Goal: Navigation & Orientation: Understand site structure

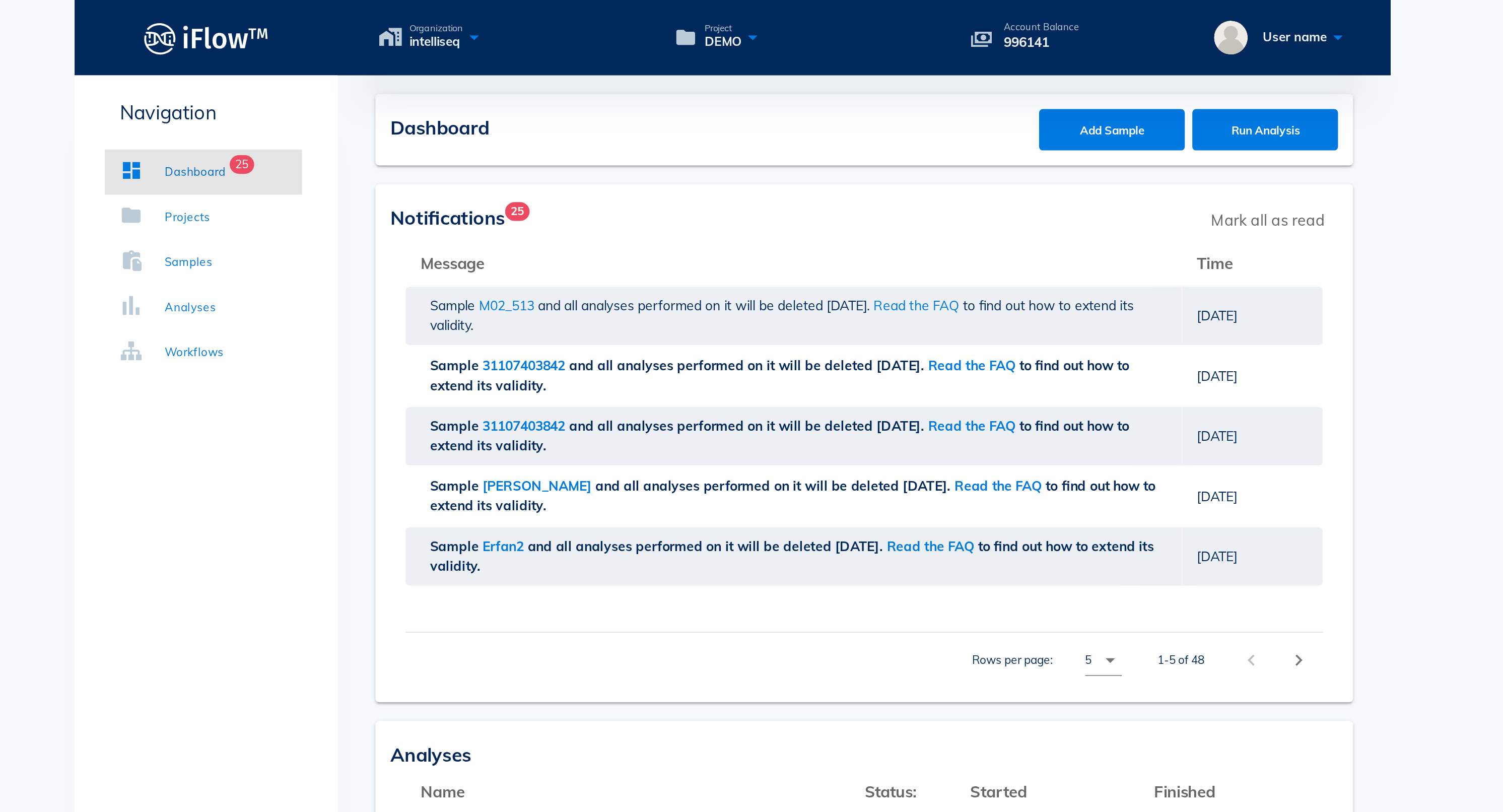
drag, startPoint x: 572, startPoint y: 31, endPoint x: 538, endPoint y: 31, distance: 34.0
click at [897, 28] on p "996141" at bounding box center [917, 23] width 40 height 11
drag, startPoint x: 573, startPoint y: 33, endPoint x: 531, endPoint y: 33, distance: 42.0
click at [878, 28] on div "Account Balance 996141" at bounding box center [915, 20] width 73 height 16
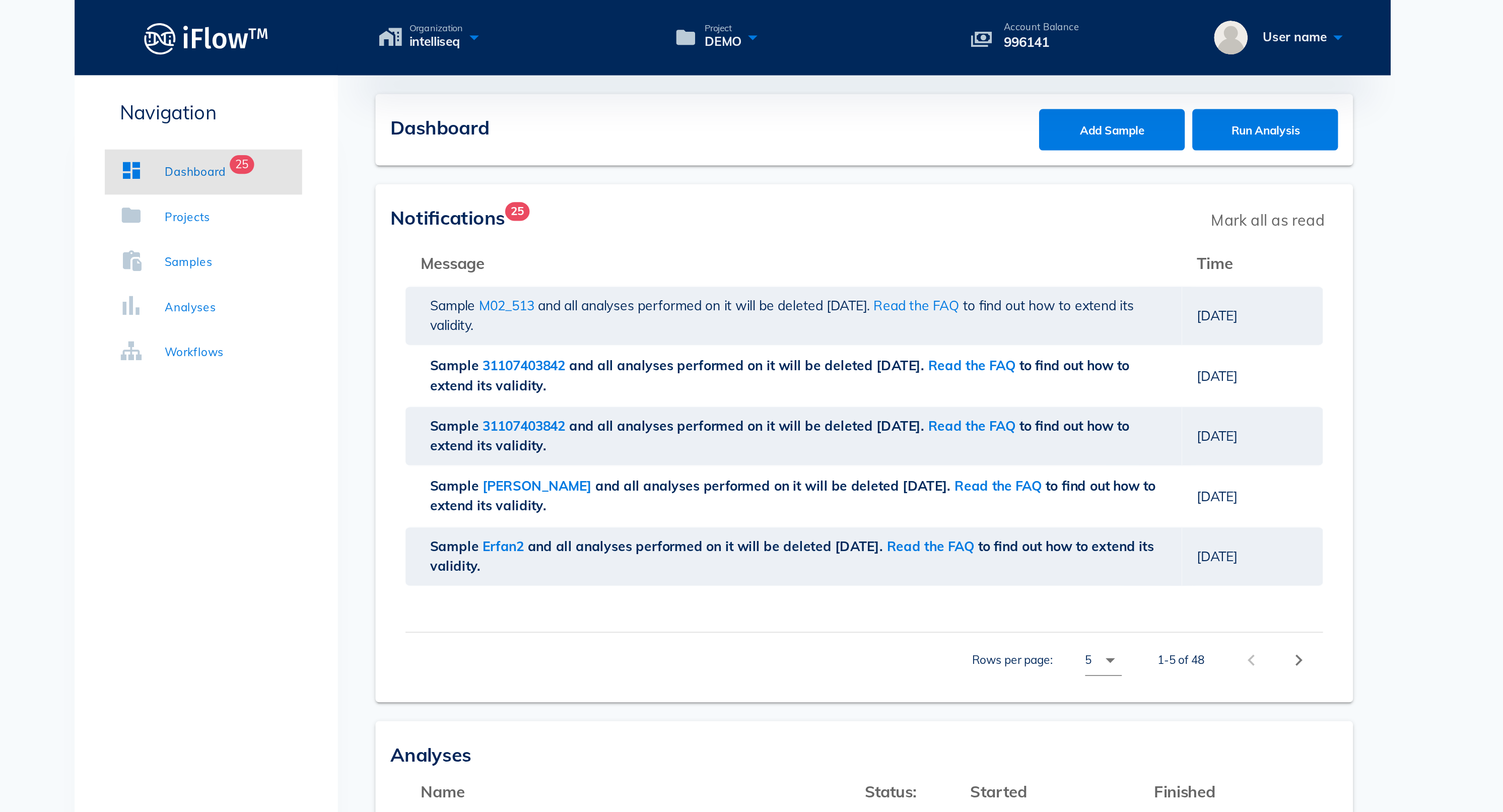
click at [878, 28] on div "Account Balance 996141" at bounding box center [915, 20] width 73 height 16
drag, startPoint x: 538, startPoint y: 33, endPoint x: 584, endPoint y: 34, distance: 46.0
click at [878, 28] on div "Account Balance 996141" at bounding box center [915, 20] width 73 height 16
click at [756, 23] on icon at bounding box center [762, 20] width 12 height 15
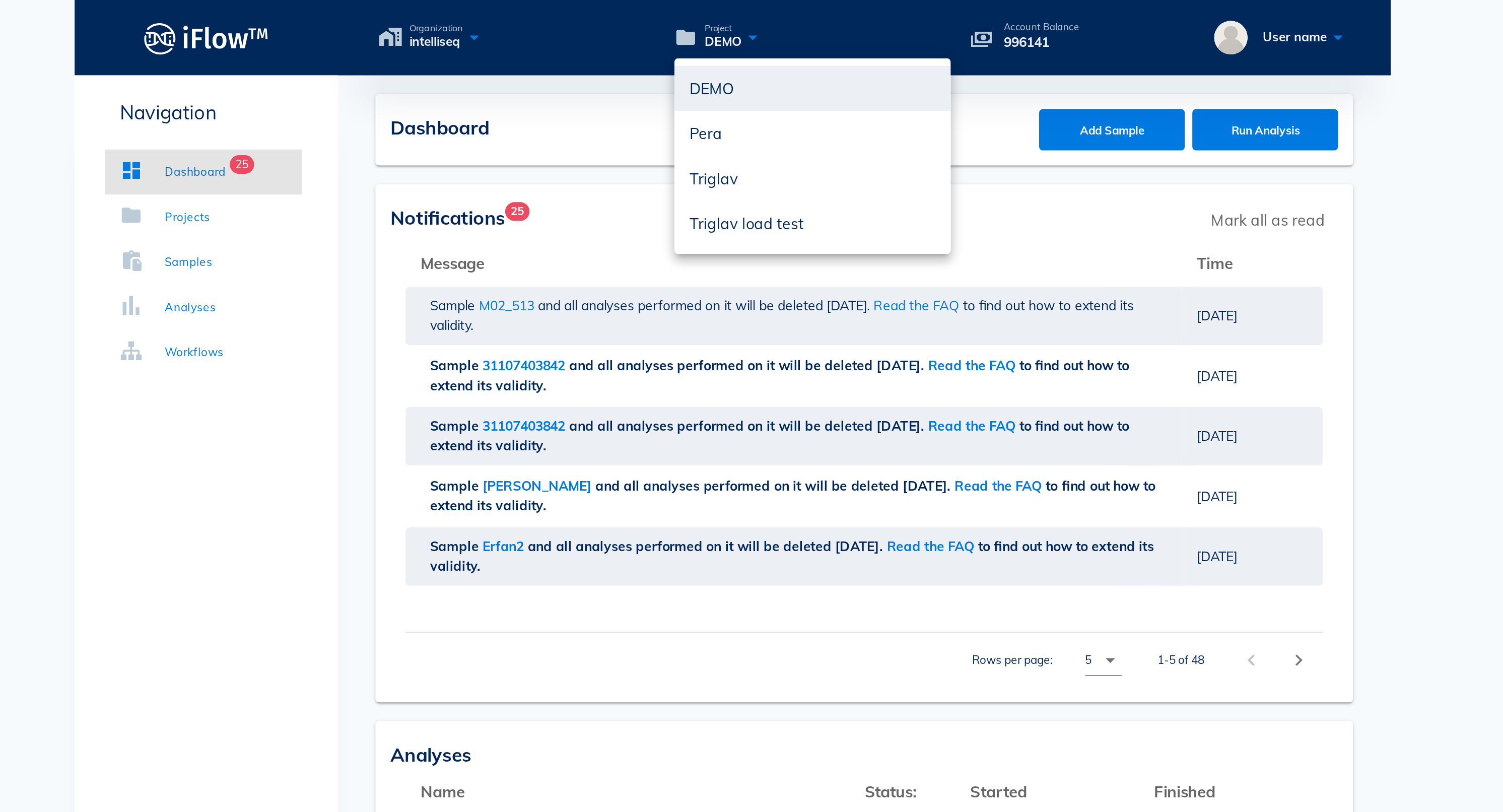
click at [897, 28] on p "996141" at bounding box center [917, 23] width 40 height 11
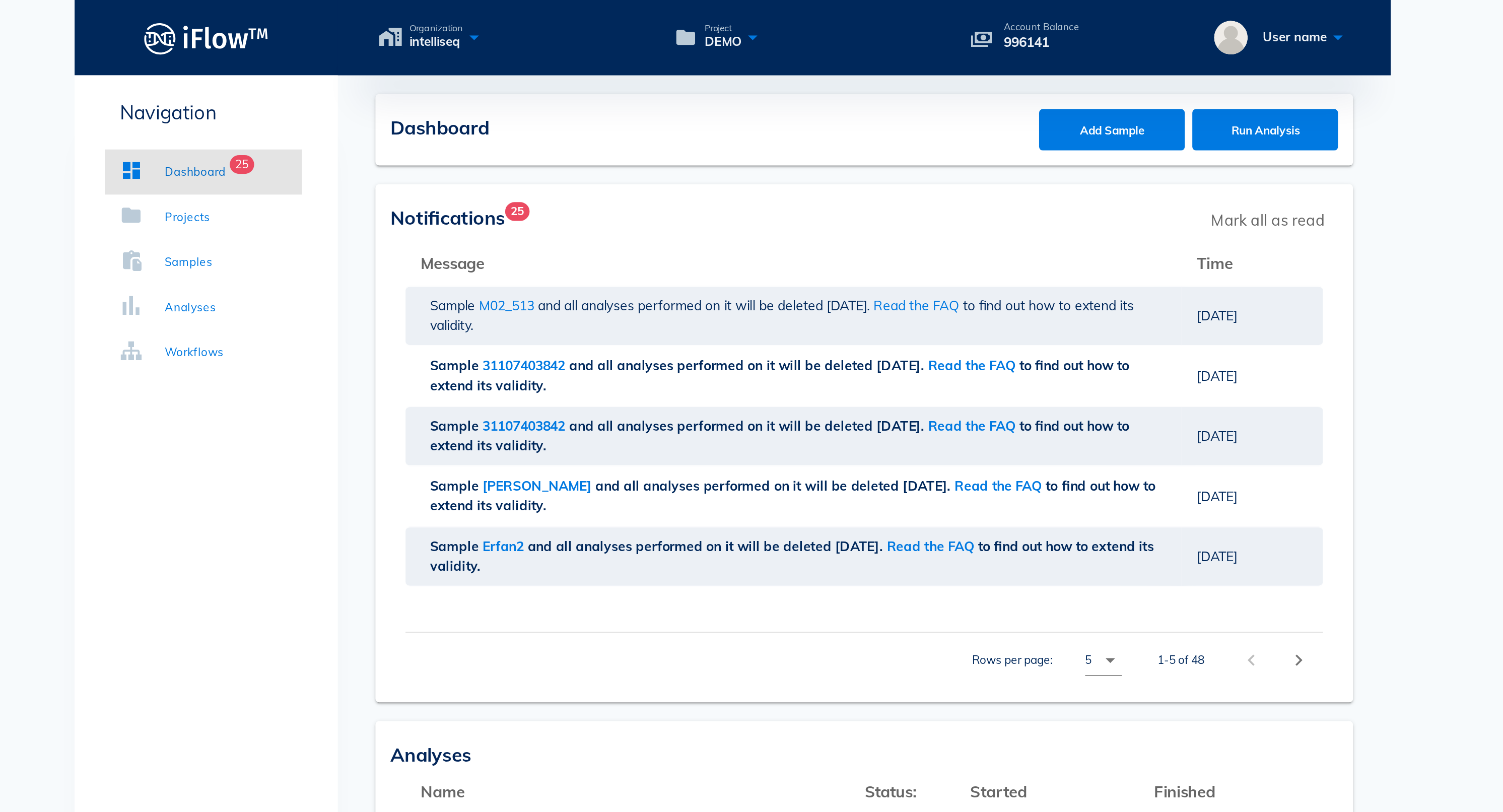
drag, startPoint x: 576, startPoint y: 33, endPoint x: 538, endPoint y: 32, distance: 38.0
click at [878, 28] on div "Account Balance 996141" at bounding box center [915, 20] width 73 height 16
click at [756, 23] on icon at bounding box center [762, 20] width 12 height 15
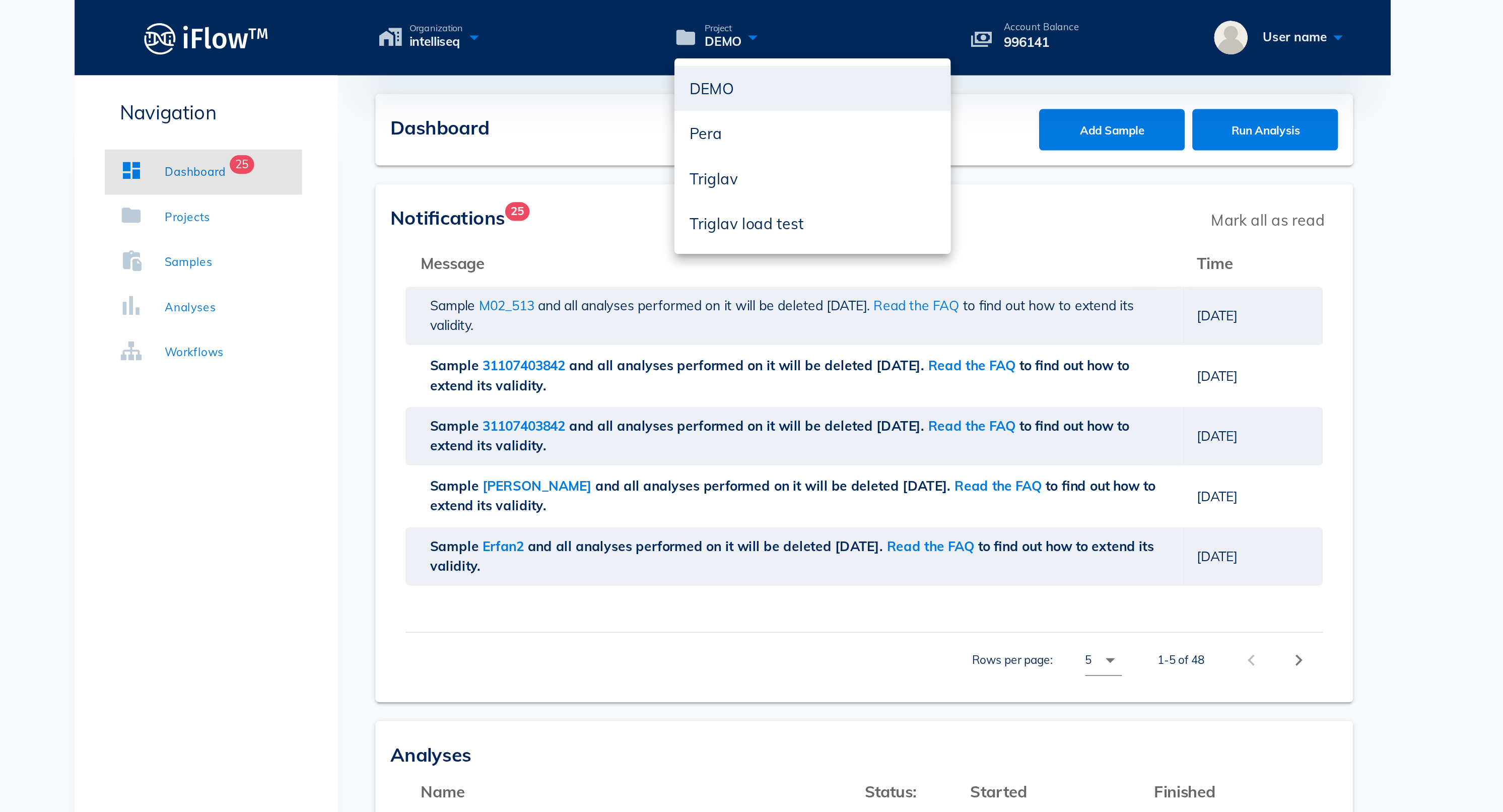
click at [720, 19] on div "Project DEMO" at bounding box center [793, 20] width 148 height 15
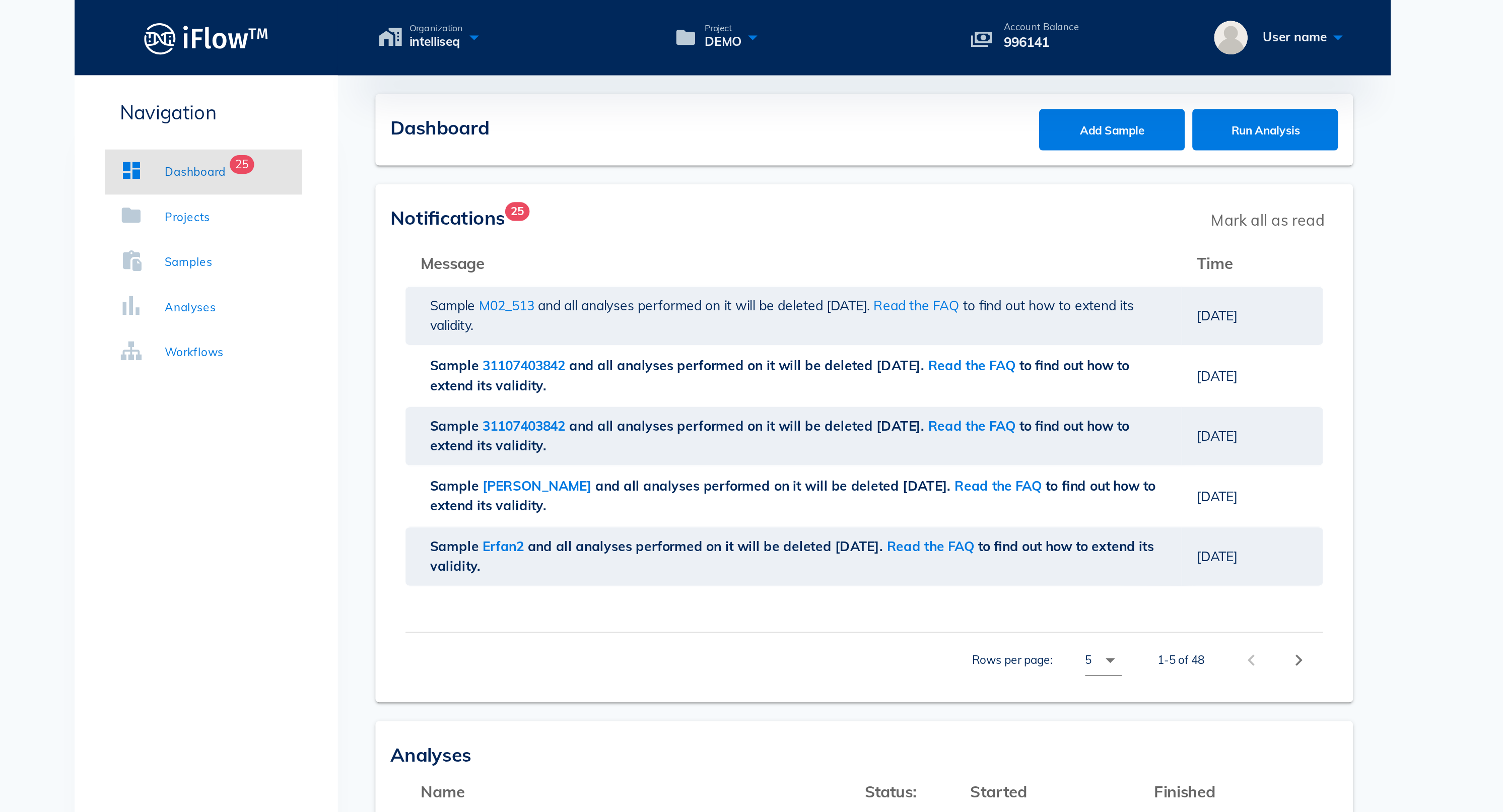
drag, startPoint x: 582, startPoint y: 27, endPoint x: 538, endPoint y: 10, distance: 47.2
click at [878, 12] on div "Account Balance 996141" at bounding box center [915, 20] width 73 height 16
drag, startPoint x: 286, startPoint y: 23, endPoint x: 212, endPoint y: 19, distance: 74.1
click at [562, 19] on div "Organization intelliseq" at bounding box center [635, 20] width 148 height 15
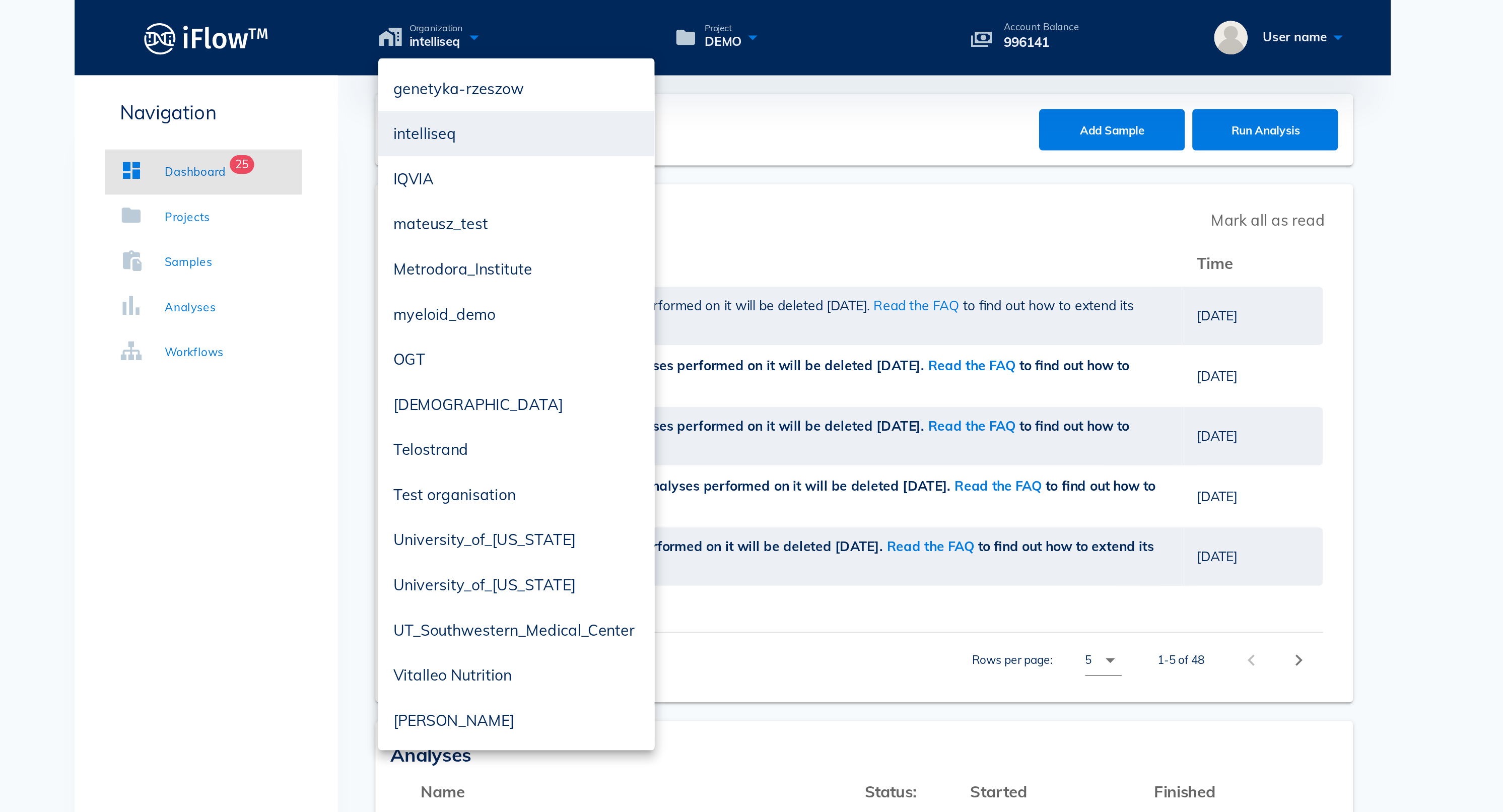
click at [542, 27] on div "Organization intelliseq Project DEMO Account Balance 996141 User name" at bounding box center [822, 20] width 560 height 18
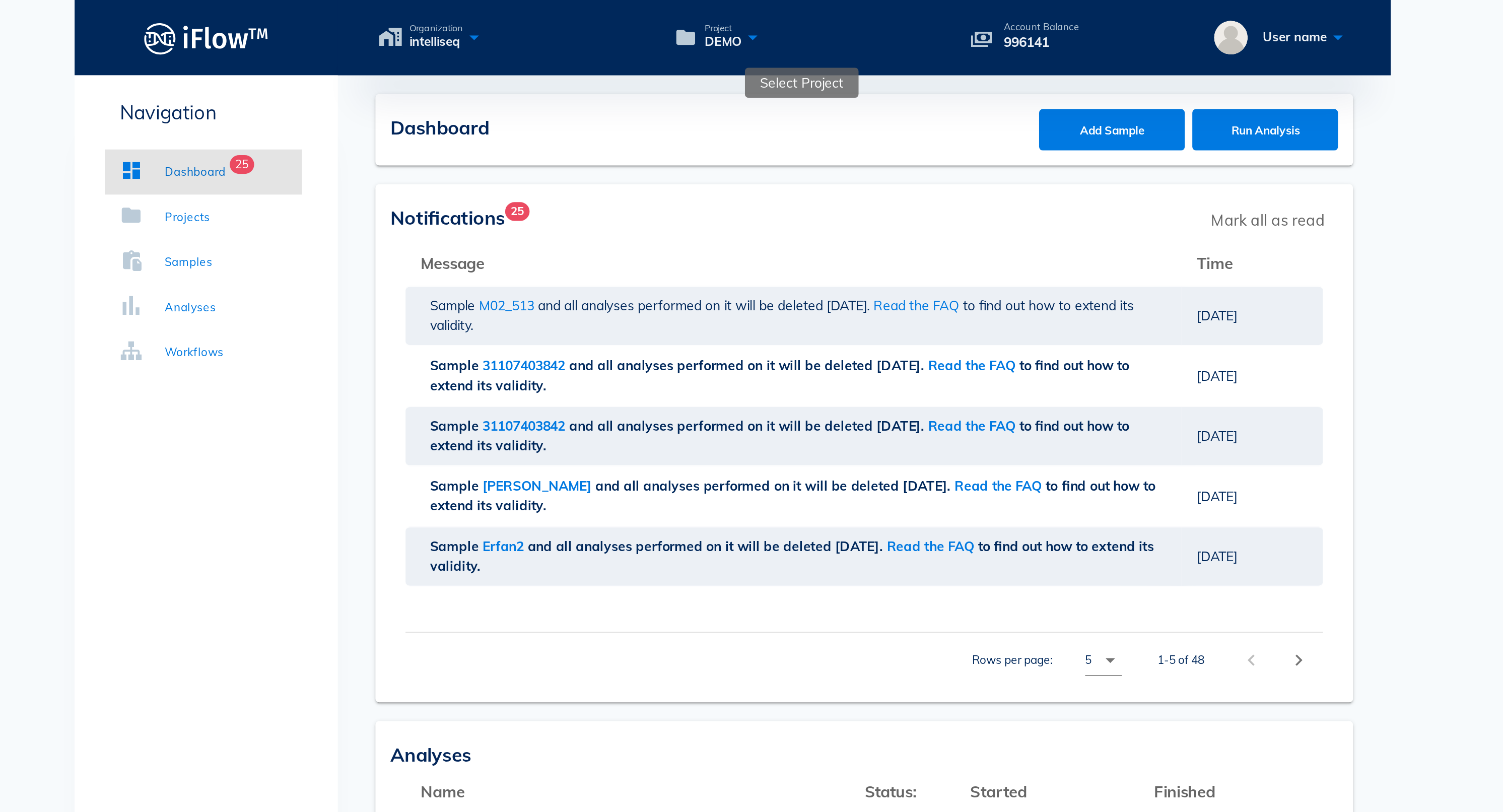
click at [756, 19] on icon at bounding box center [762, 20] width 12 height 15
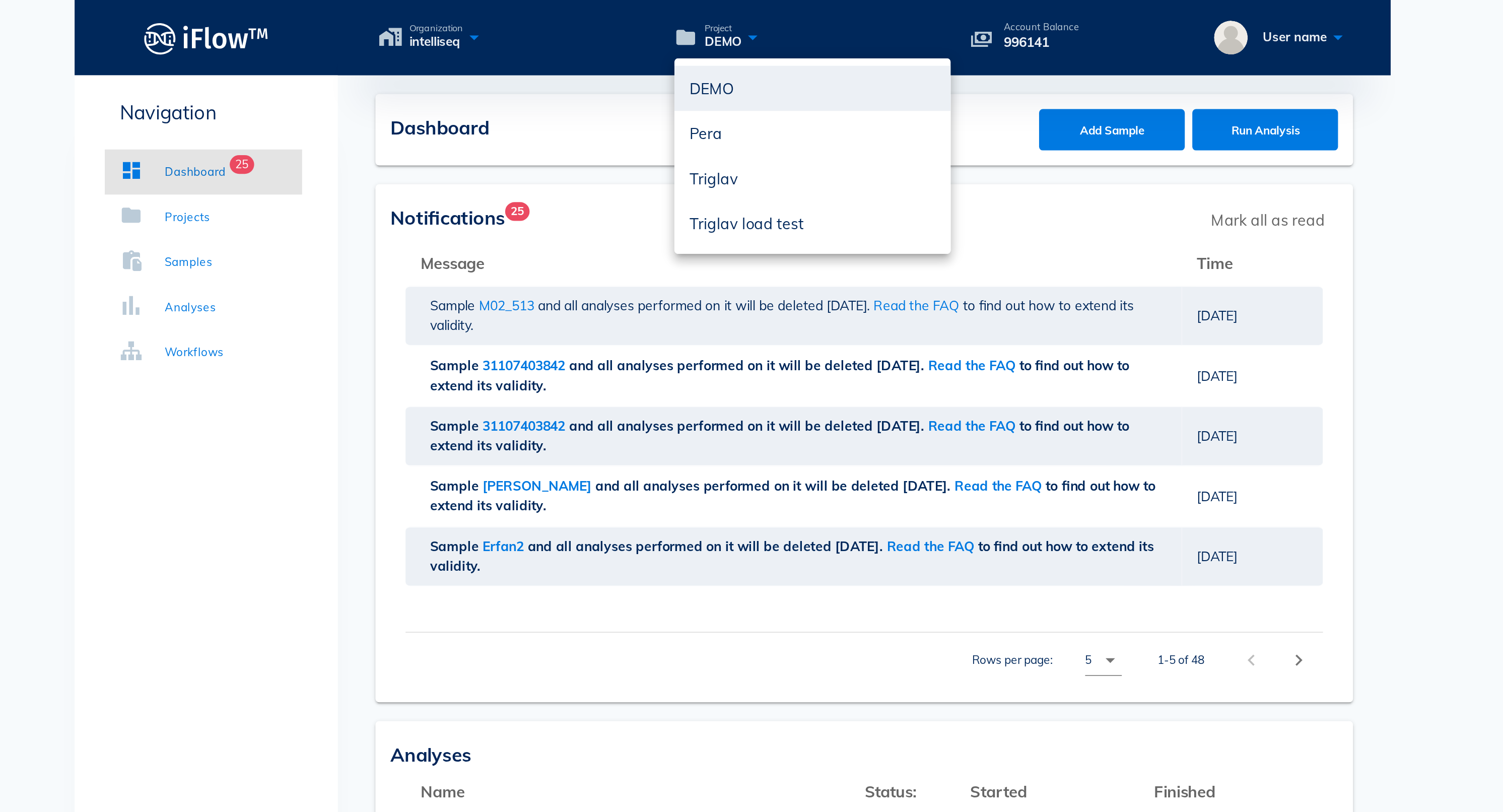
click at [542, 29] on div "Organization intelliseq Project DEMO Account Balance 996141 User name" at bounding box center [822, 20] width 560 height 18
